Goal: Find specific page/section: Find specific page/section

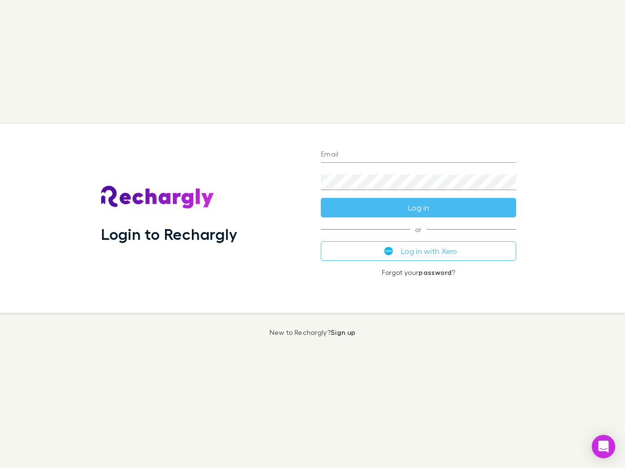
click at [312, 234] on div "Login to Rechargly" at bounding box center [203, 218] width 220 height 189
click at [418, 155] on input "Email" at bounding box center [418, 155] width 195 height 16
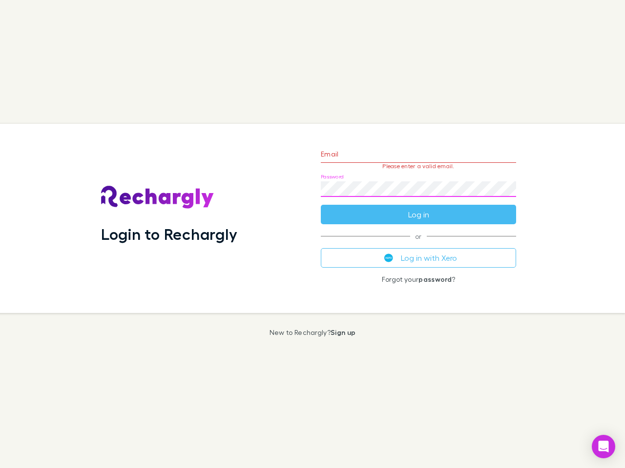
click at [418, 208] on form "Email Please enter a valid email. Password Log in" at bounding box center [418, 182] width 195 height 85
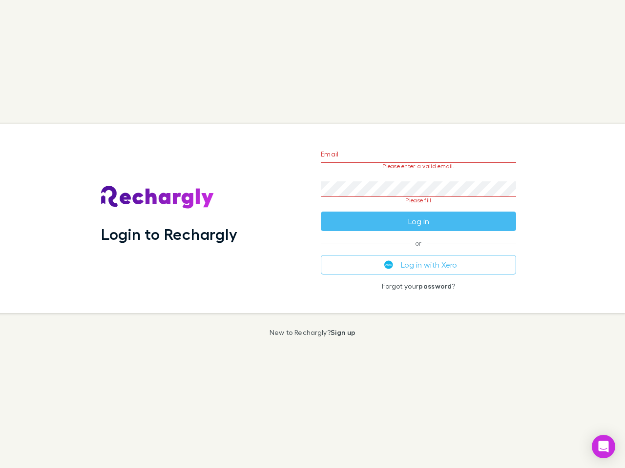
click at [418, 251] on div "Email Please enter a valid email. Password Please fill Log in or Log in with Xe…" at bounding box center [418, 218] width 211 height 189
click at [603, 447] on icon "Open Intercom Messenger" at bounding box center [603, 447] width 10 height 12
